Goal: Contribute content: Add original content to the website for others to see

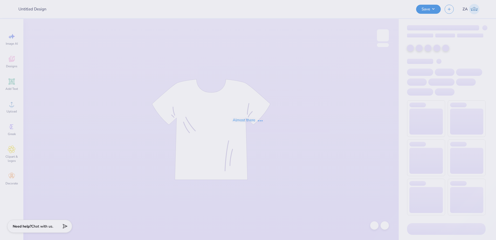
type input "The [GEOGRAPHIC_DATA][US_STATE] : [PERSON_NAME]"
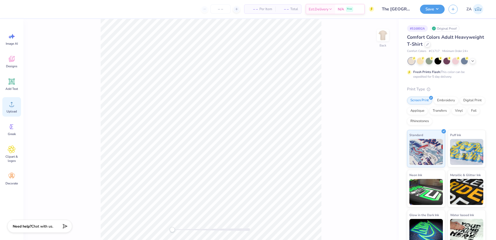
click at [10, 101] on icon at bounding box center [12, 104] width 8 height 8
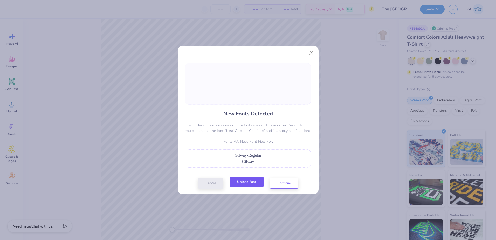
click at [251, 182] on button "Upload Font" at bounding box center [247, 182] width 34 height 11
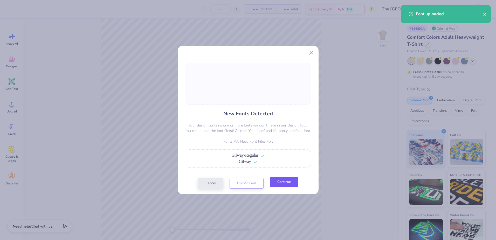
click at [289, 184] on button "Continue" at bounding box center [284, 182] width 29 height 11
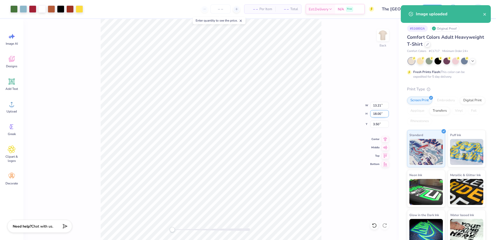
drag, startPoint x: 371, startPoint y: 113, endPoint x: 382, endPoint y: 113, distance: 10.9
click at [382, 113] on input "18.00" at bounding box center [379, 113] width 19 height 7
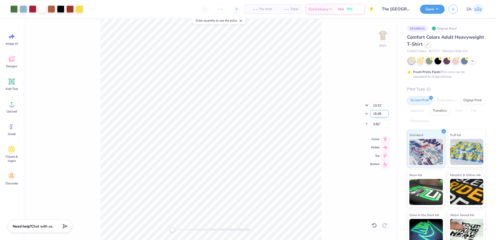
type input "15.00"
type input "9.97"
type input "12.50"
type input "6.25"
type input "11.01"
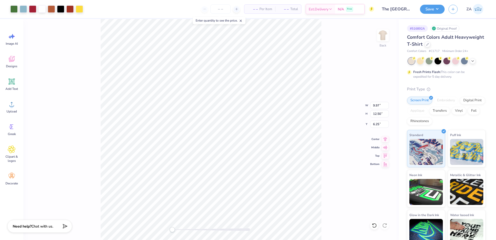
type input "15.00"
type input "3.00"
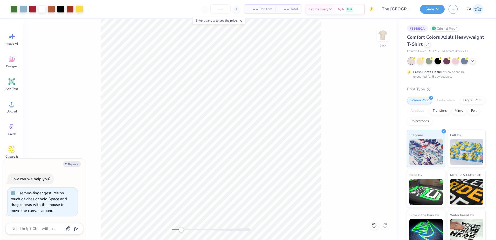
drag, startPoint x: 174, startPoint y: 230, endPoint x: 181, endPoint y: 229, distance: 7.6
click at [181, 229] on div "Accessibility label" at bounding box center [181, 229] width 5 height 5
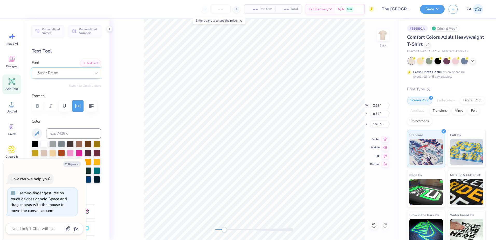
click at [53, 72] on div "Super Dream" at bounding box center [64, 73] width 55 height 8
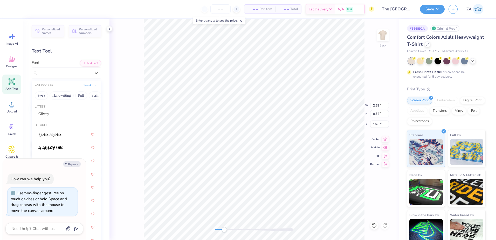
click at [49, 117] on div "Gilway" at bounding box center [66, 114] width 65 height 9
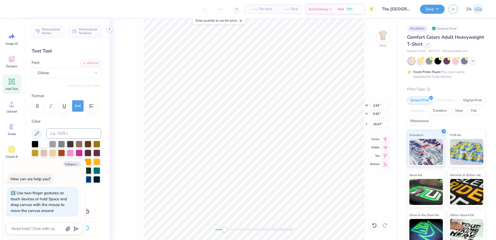
type textarea "x"
type input "4.86"
type input "0.50"
type input "16.09"
click at [69, 73] on div "Super Dream" at bounding box center [64, 73] width 55 height 8
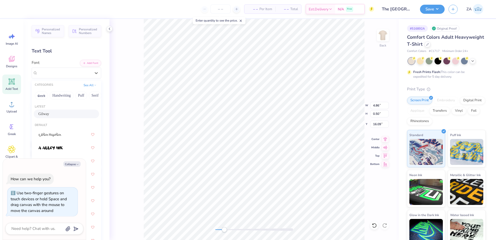
click at [62, 111] on div "Gilway" at bounding box center [66, 113] width 56 height 5
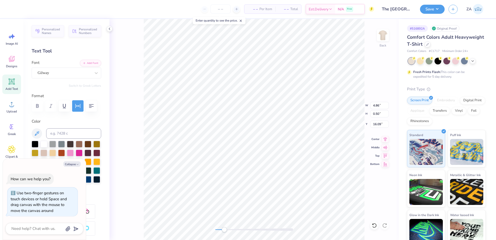
type textarea "x"
type input "4.54"
type input "0.58"
click at [74, 74] on div "Super Dream" at bounding box center [64, 73] width 55 height 8
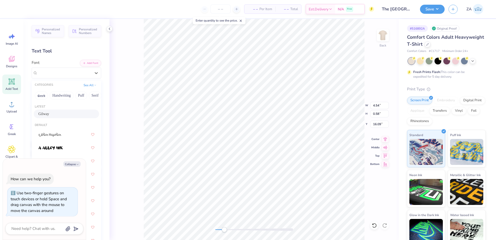
click at [63, 116] on div "Gilway" at bounding box center [66, 113] width 56 height 5
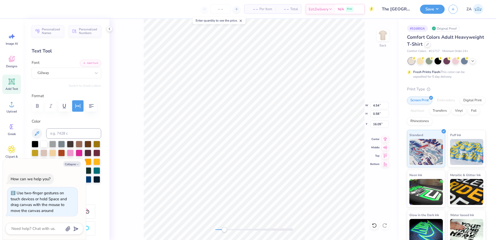
type textarea "x"
type input "3.43"
type input "0.55"
type input "16.10"
type textarea "x"
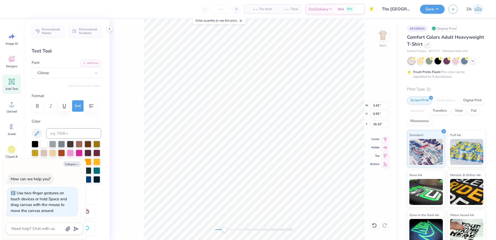
type input "1.85"
type textarea "x"
type input "3.14"
type input "0.60"
type input "16.08"
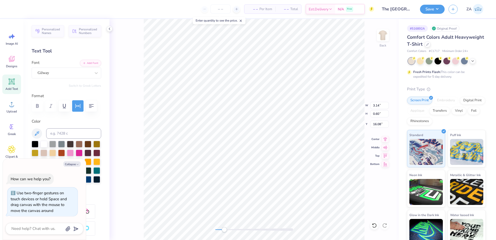
type textarea "x"
type input "3.43"
type input "0.55"
type textarea "x"
type input "1.85"
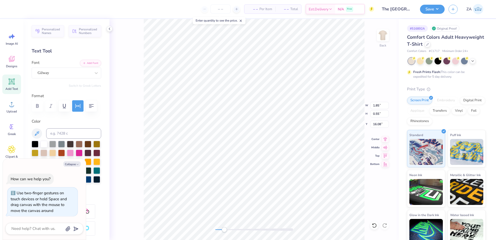
type textarea "x"
type input "3.14"
type input "0.60"
type input "16.03"
click at [70, 70] on div "Super Dream" at bounding box center [64, 73] width 55 height 8
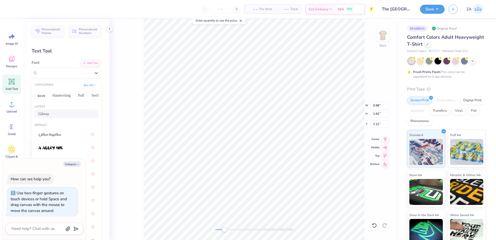
click at [69, 111] on div "Gilway" at bounding box center [66, 114] width 65 height 9
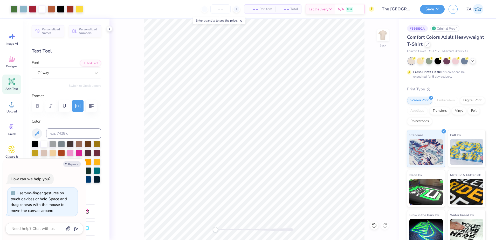
drag, startPoint x: 225, startPoint y: 228, endPoint x: 215, endPoint y: 229, distance: 9.6
click at [215, 229] on div "Accessibility label" at bounding box center [215, 229] width 5 height 5
click at [433, 9] on button "Save" at bounding box center [432, 8] width 25 height 9
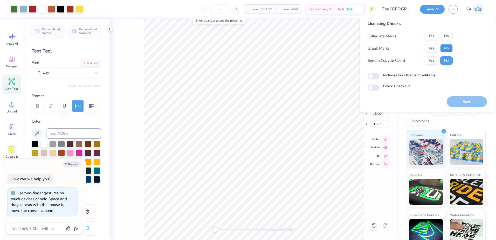
click at [446, 47] on button "No" at bounding box center [447, 48] width 12 height 8
click at [430, 37] on button "Yes" at bounding box center [431, 36] width 13 height 8
click at [458, 97] on button "Save" at bounding box center [467, 101] width 40 height 11
type textarea "x"
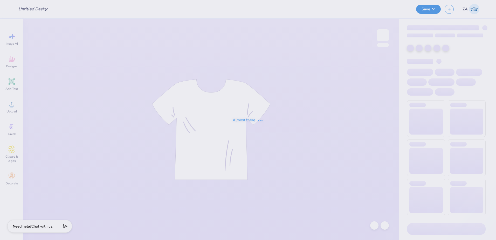
type input "CAMP HOBE PIKE"
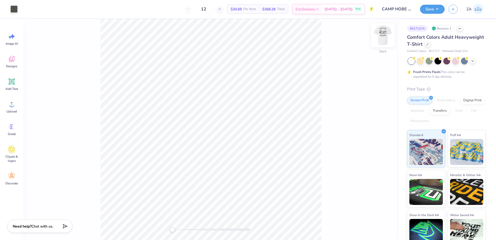
click at [386, 35] on img at bounding box center [383, 35] width 21 height 21
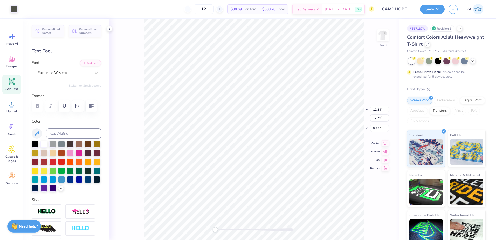
type input "12.34"
type input "17.76"
type input "5.35"
